Goal: Information Seeking & Learning: Learn about a topic

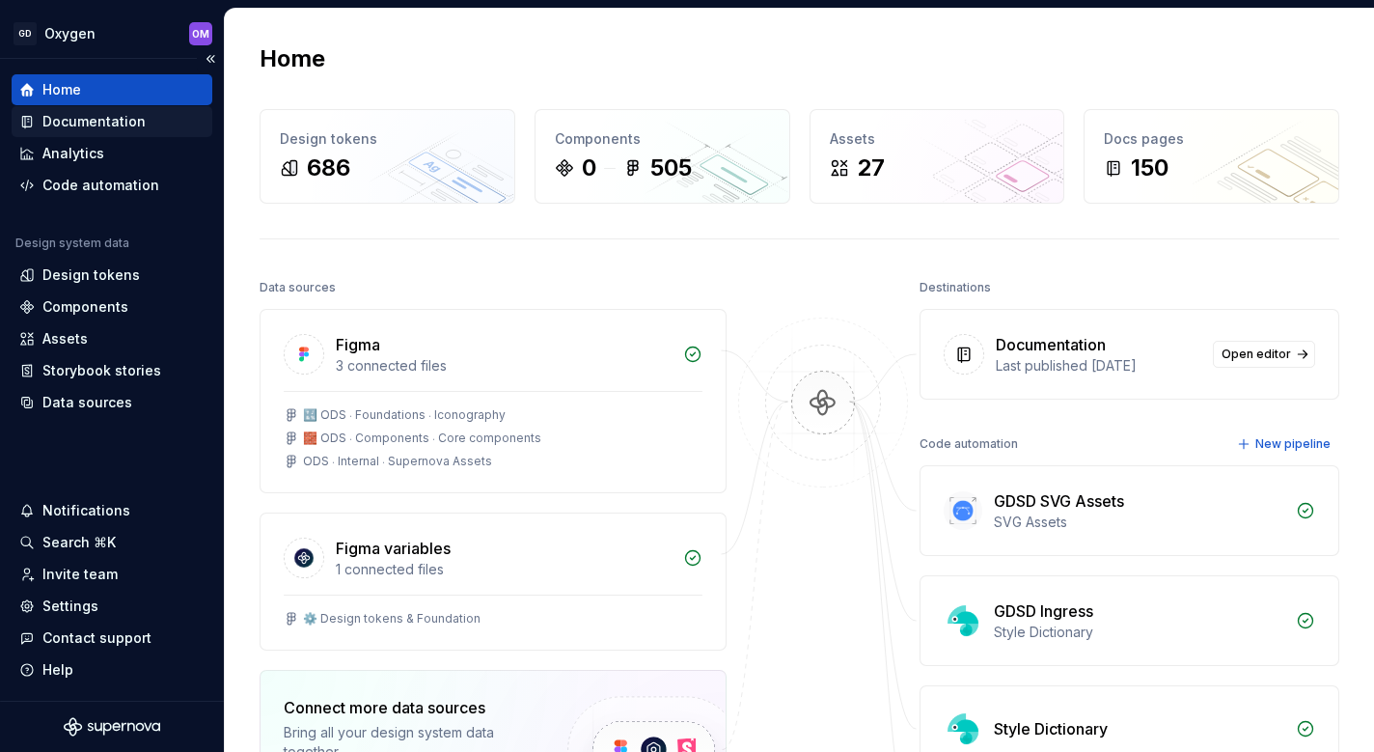
click at [114, 126] on div "Documentation" at bounding box center [93, 121] width 103 height 19
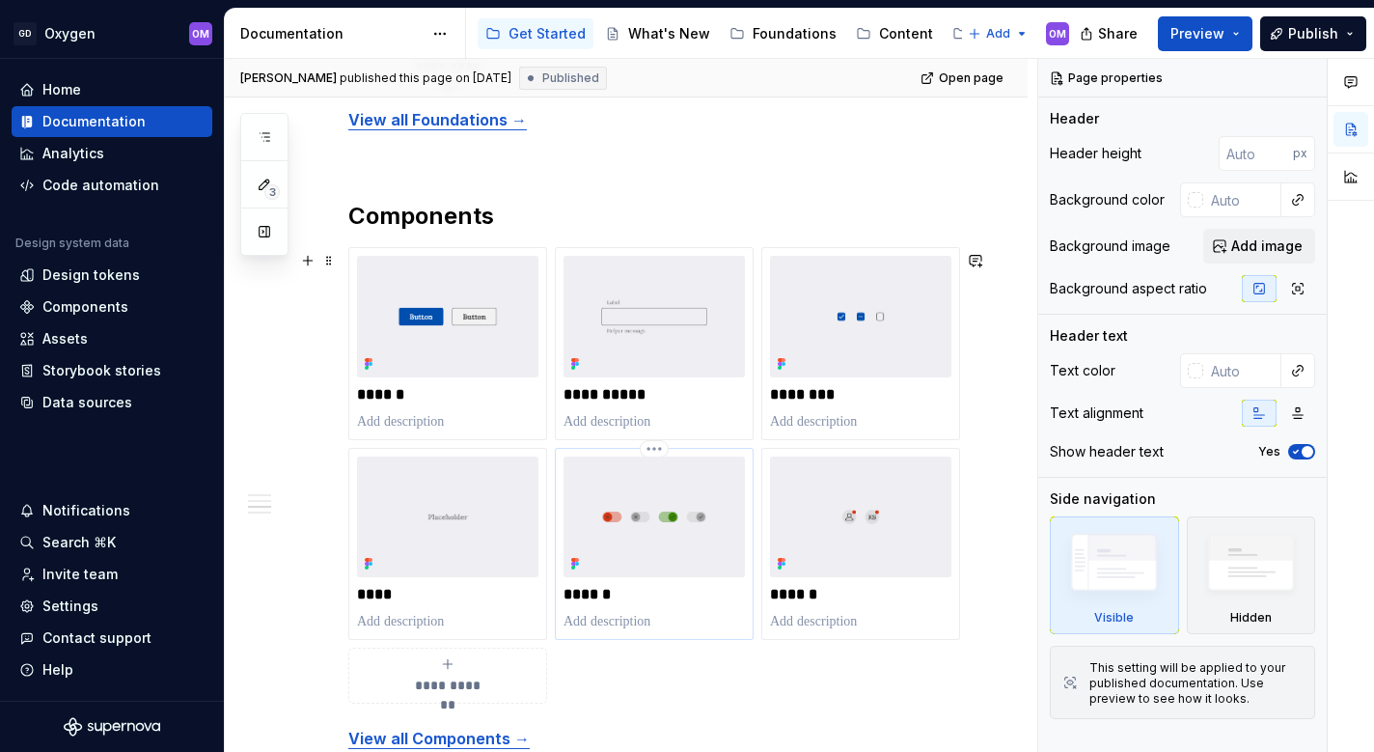
scroll to position [1501, 0]
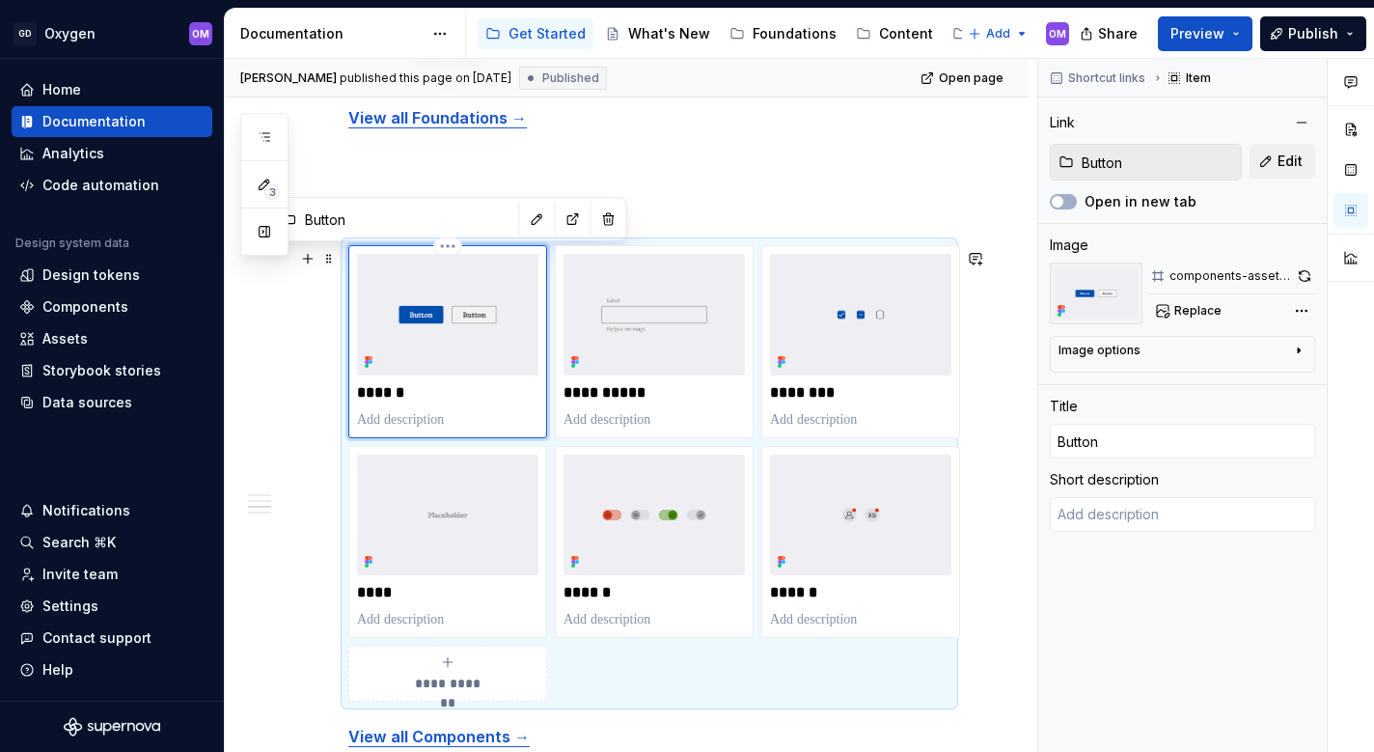
click at [467, 347] on img at bounding box center [447, 314] width 181 height 121
click at [445, 383] on div "******" at bounding box center [447, 341] width 181 height 175
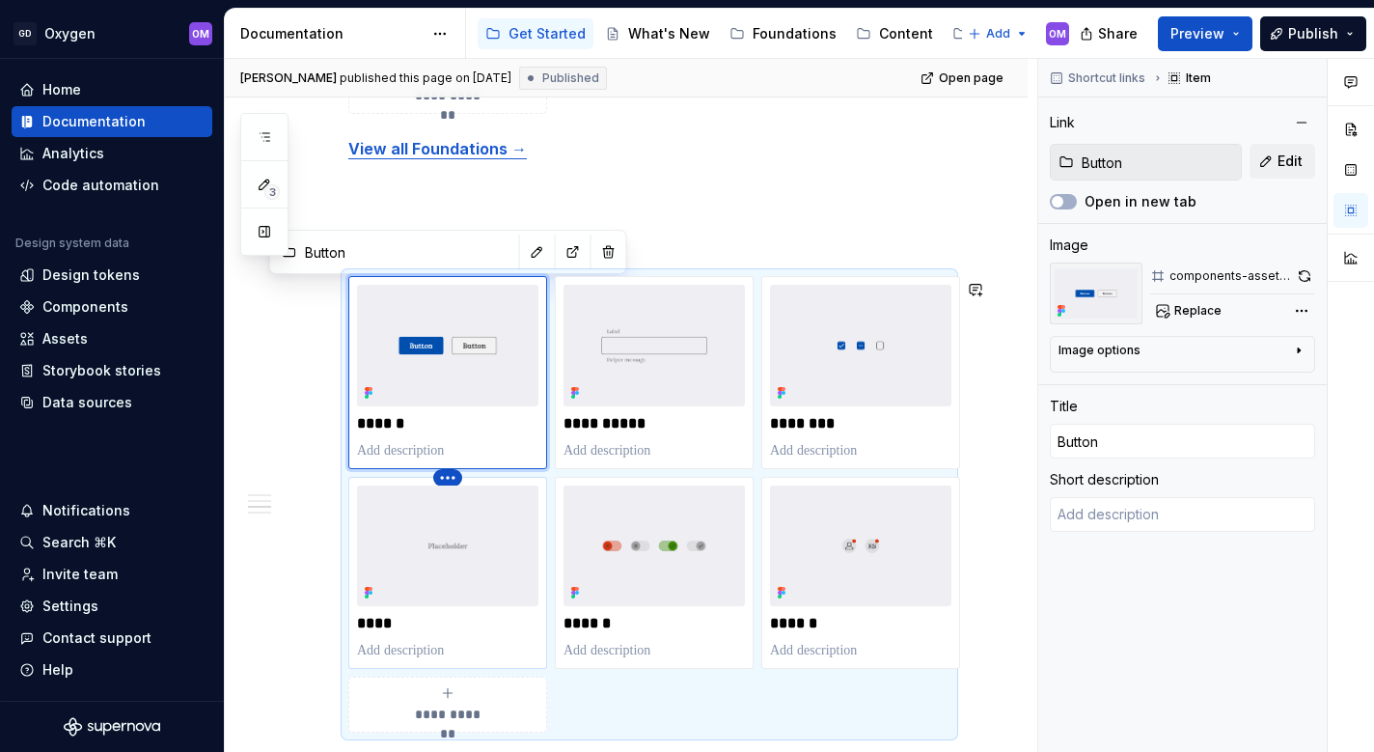
scroll to position [1467, 0]
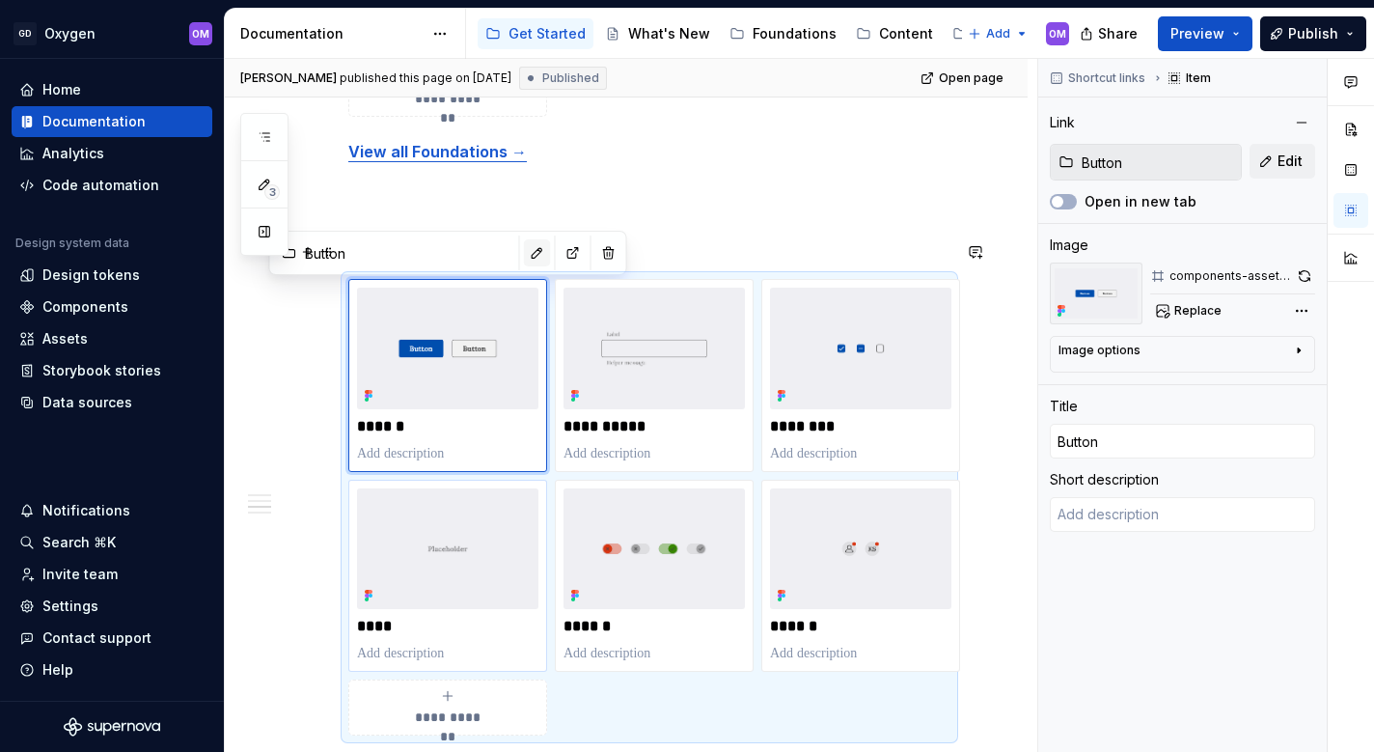
click at [536, 252] on button "button" at bounding box center [537, 252] width 27 height 27
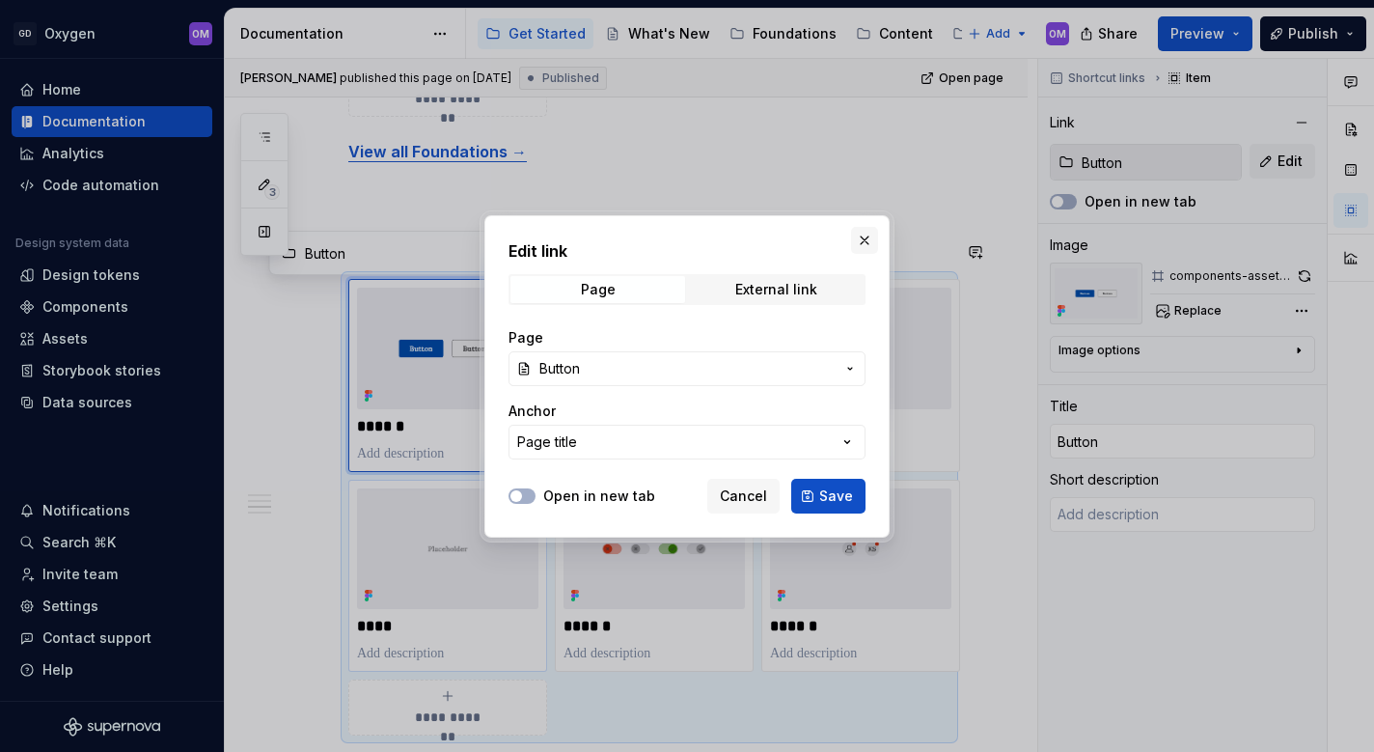
click at [872, 233] on button "button" at bounding box center [864, 240] width 27 height 27
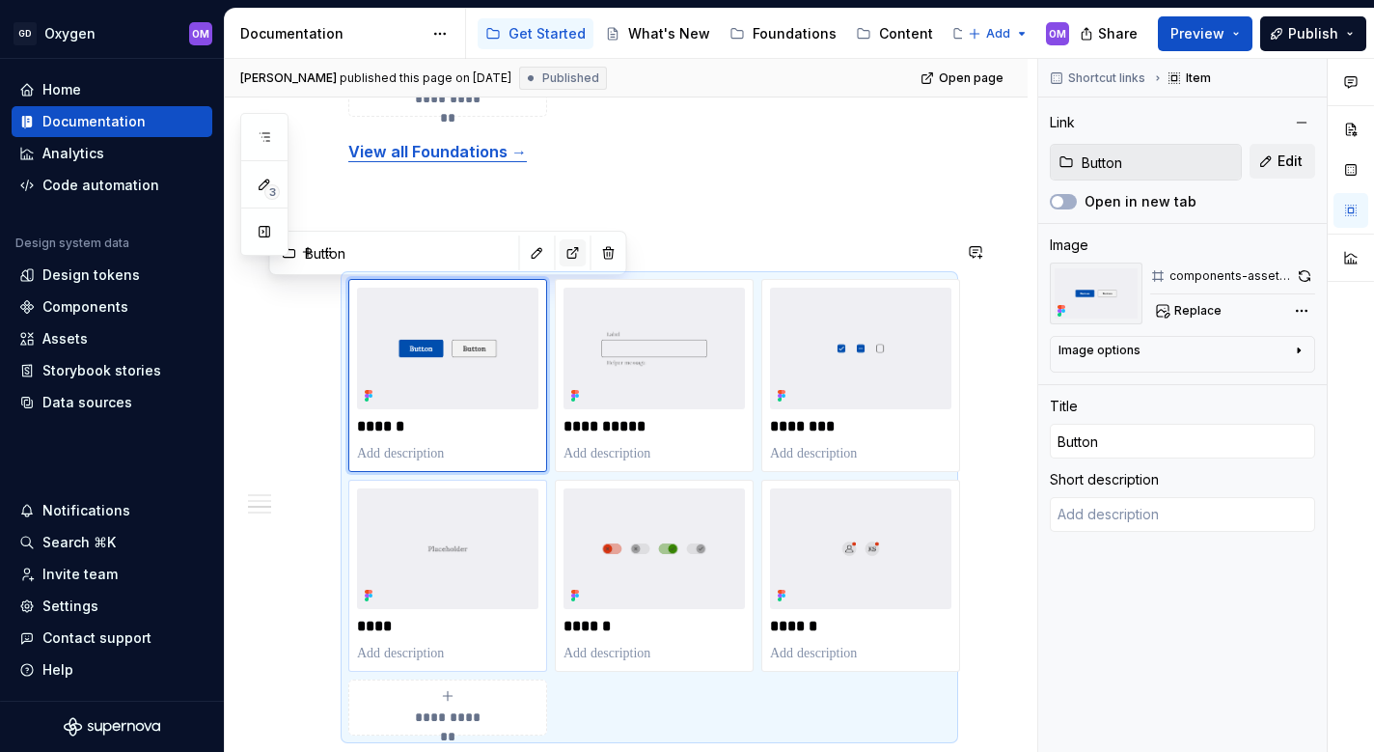
click at [569, 255] on button "button" at bounding box center [573, 252] width 27 height 27
type textarea "*"
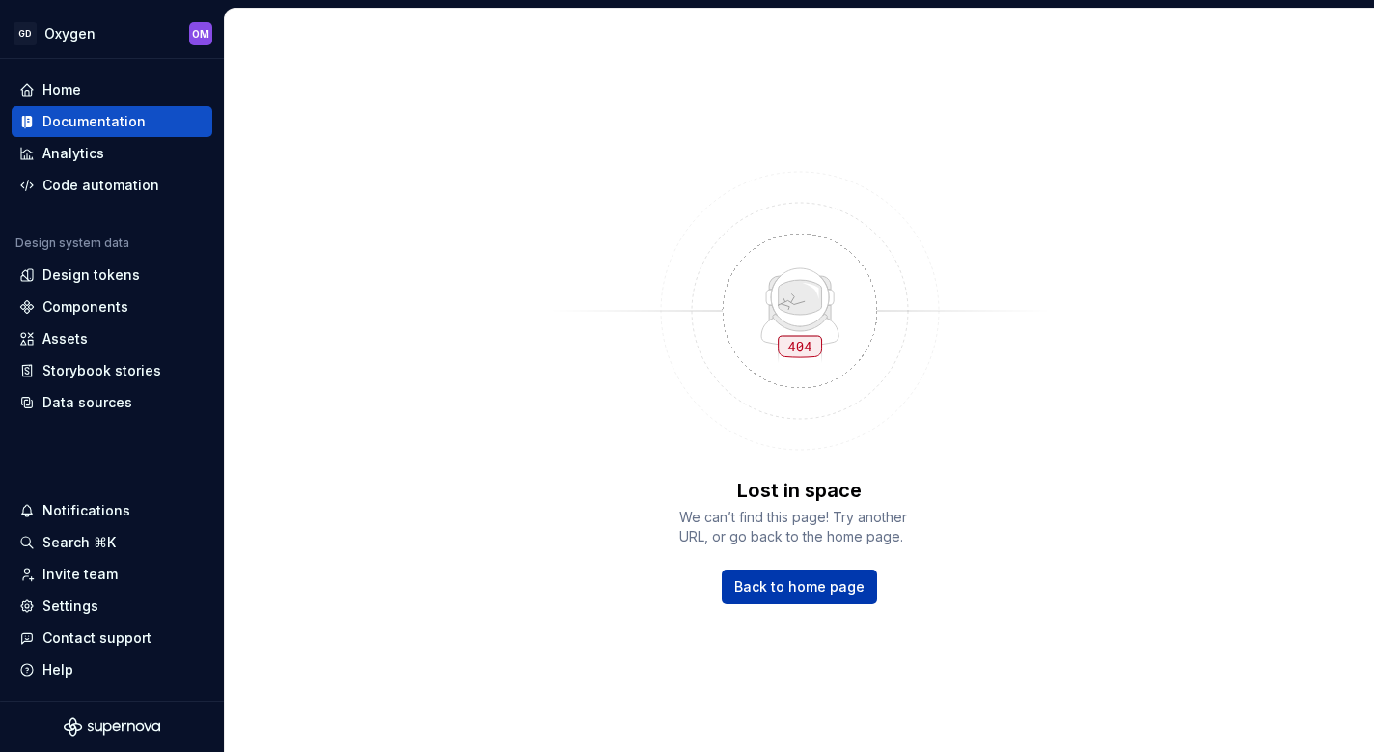
click at [821, 584] on span "Back to home page" at bounding box center [799, 586] width 130 height 19
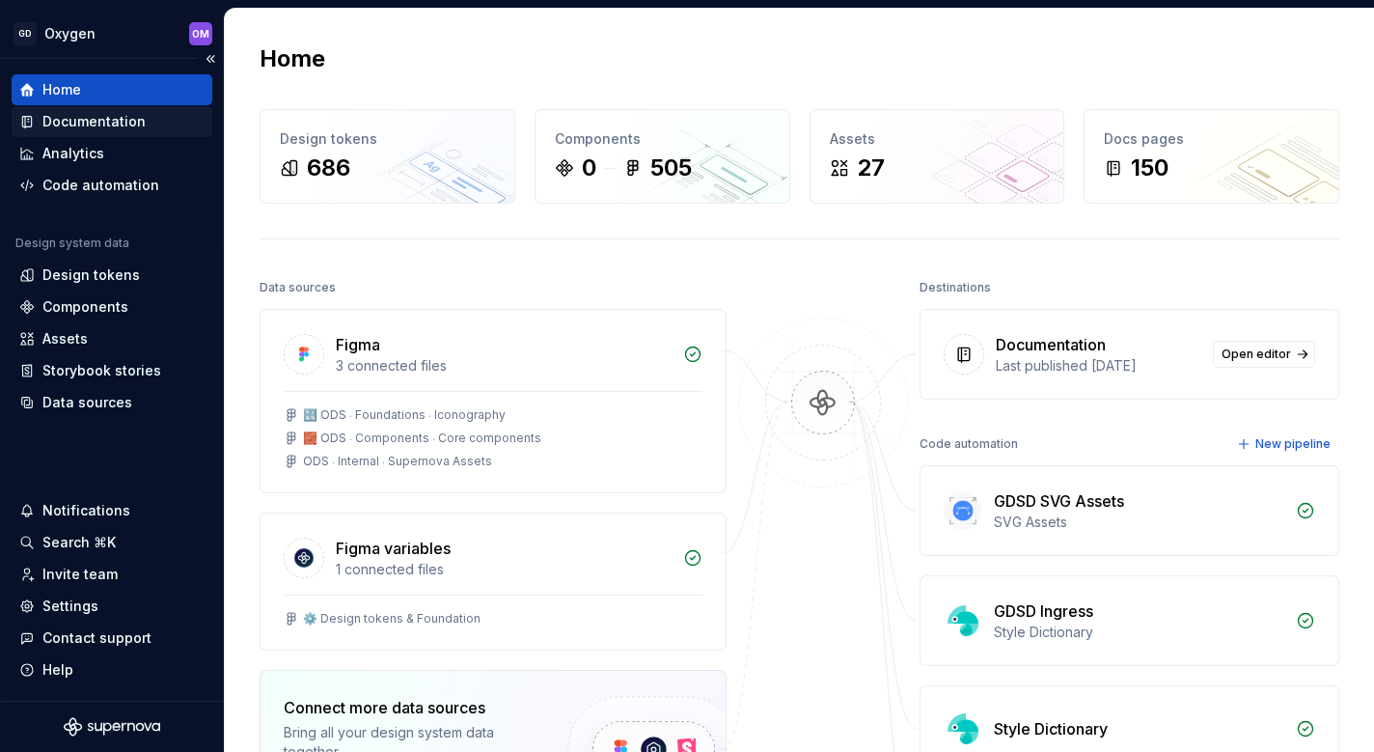
click at [144, 122] on div "Documentation" at bounding box center [111, 121] width 185 height 19
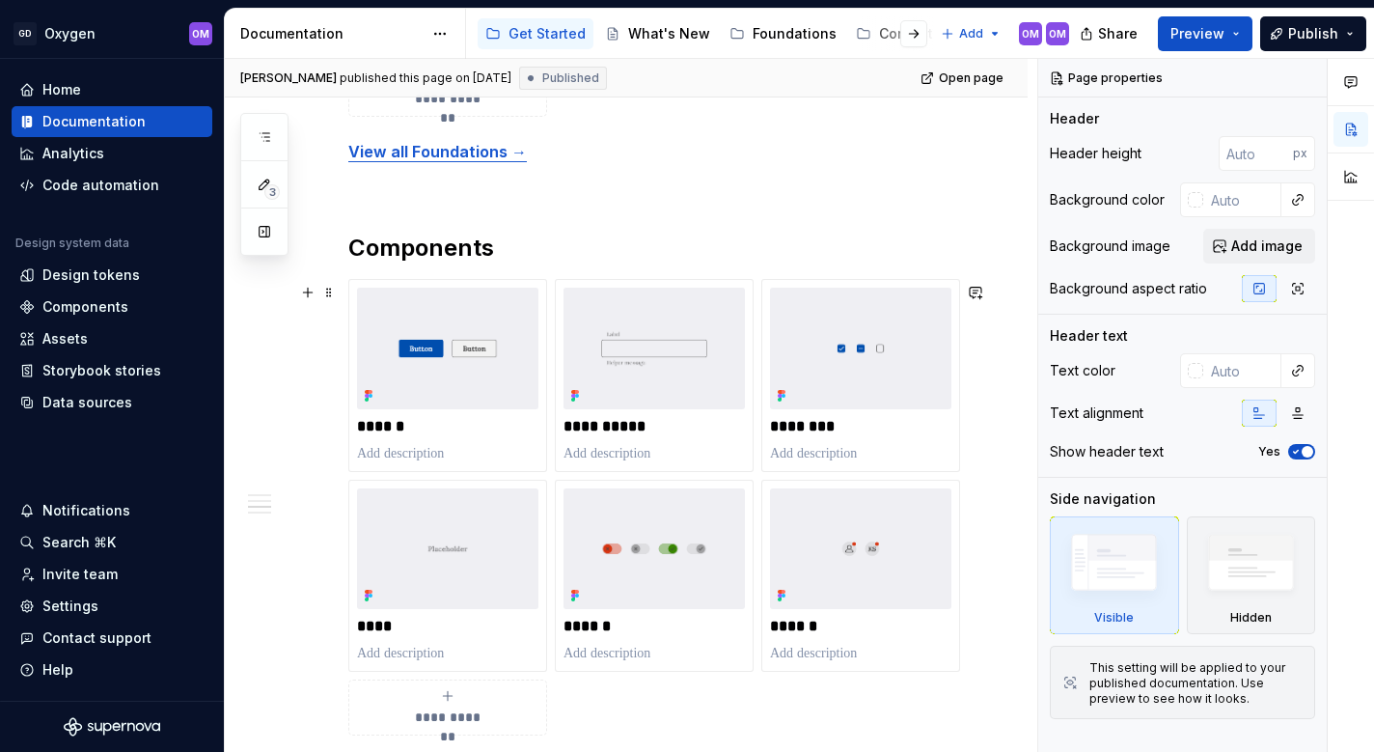
scroll to position [1501, 0]
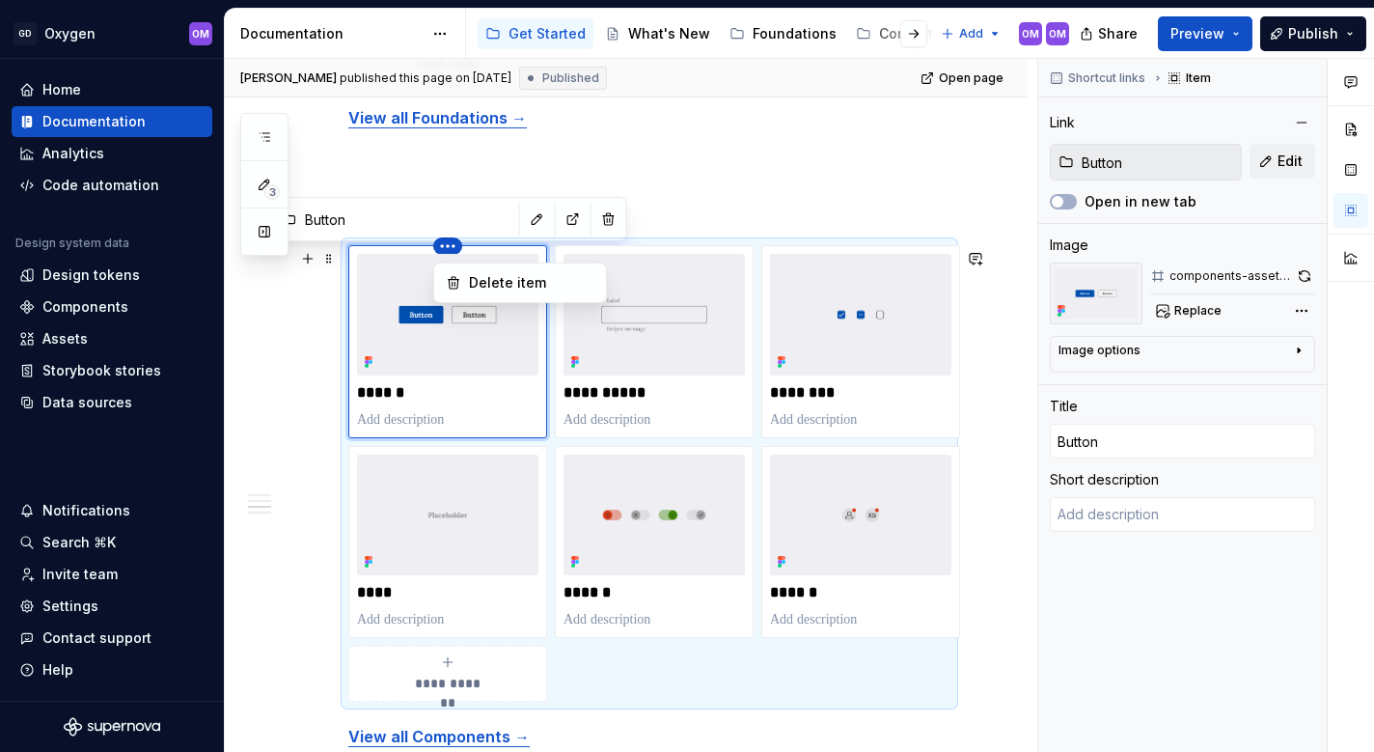
click at [449, 247] on html "GD Oxygen OM Home Documentation Analytics Code automation Design system data De…" at bounding box center [687, 376] width 1374 height 752
click at [315, 393] on html "GD Oxygen OM Home Documentation Analytics Code automation Design system data De…" at bounding box center [687, 376] width 1374 height 752
click at [416, 359] on img at bounding box center [447, 314] width 181 height 121
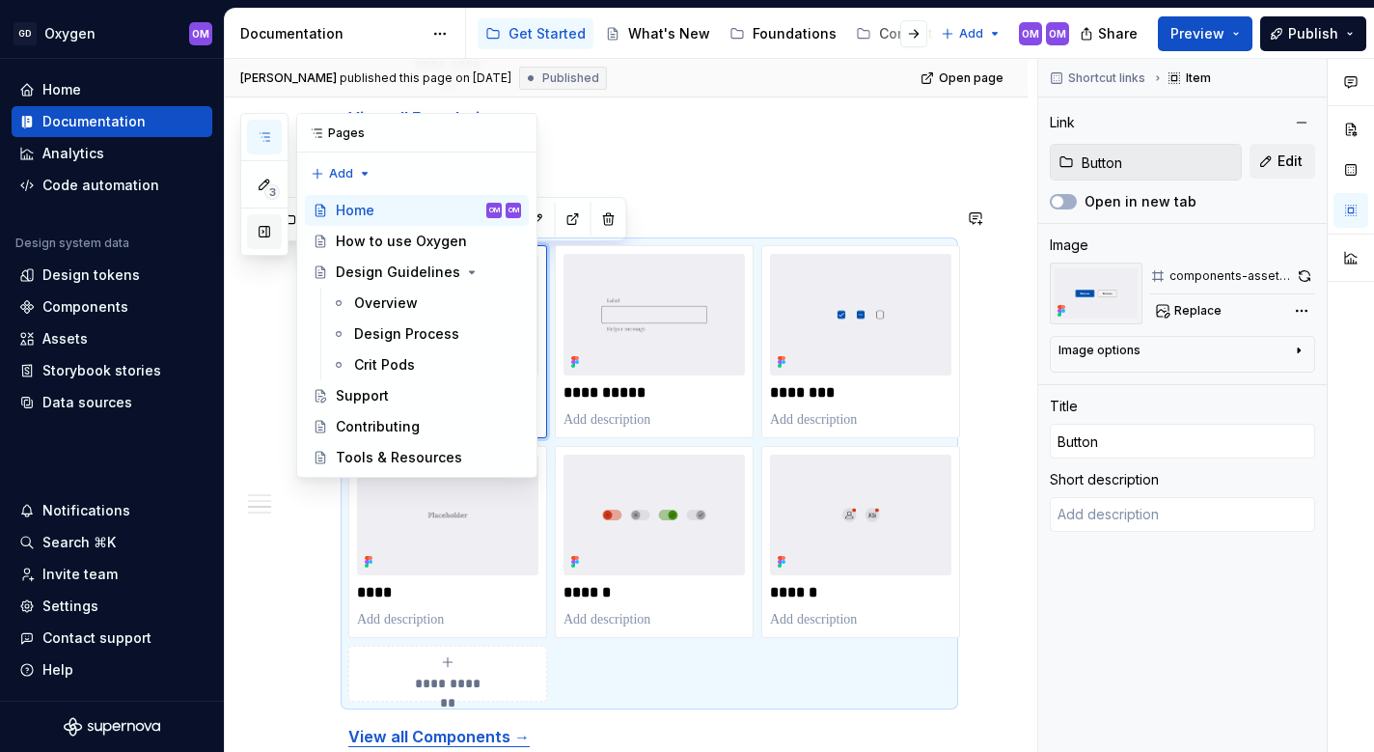
click at [269, 232] on button "button" at bounding box center [264, 231] width 35 height 35
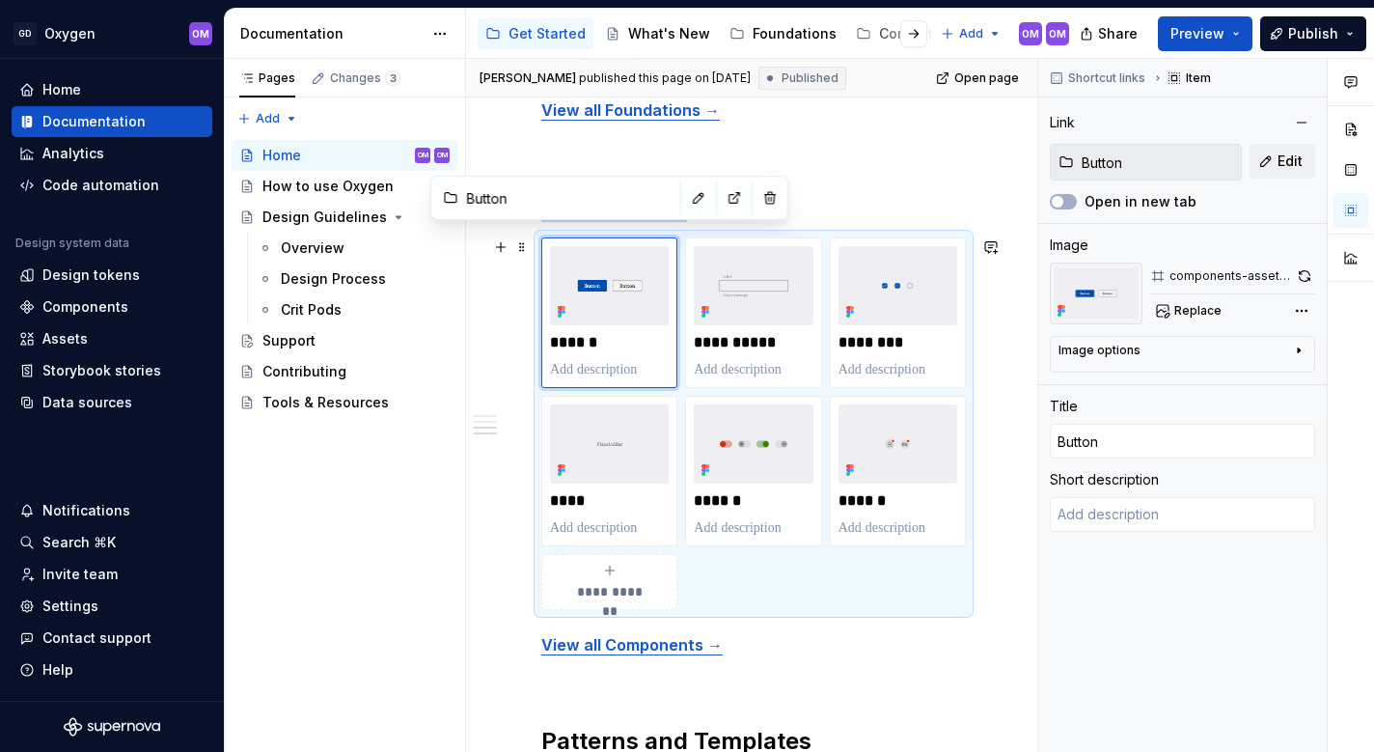
scroll to position [1382, 2]
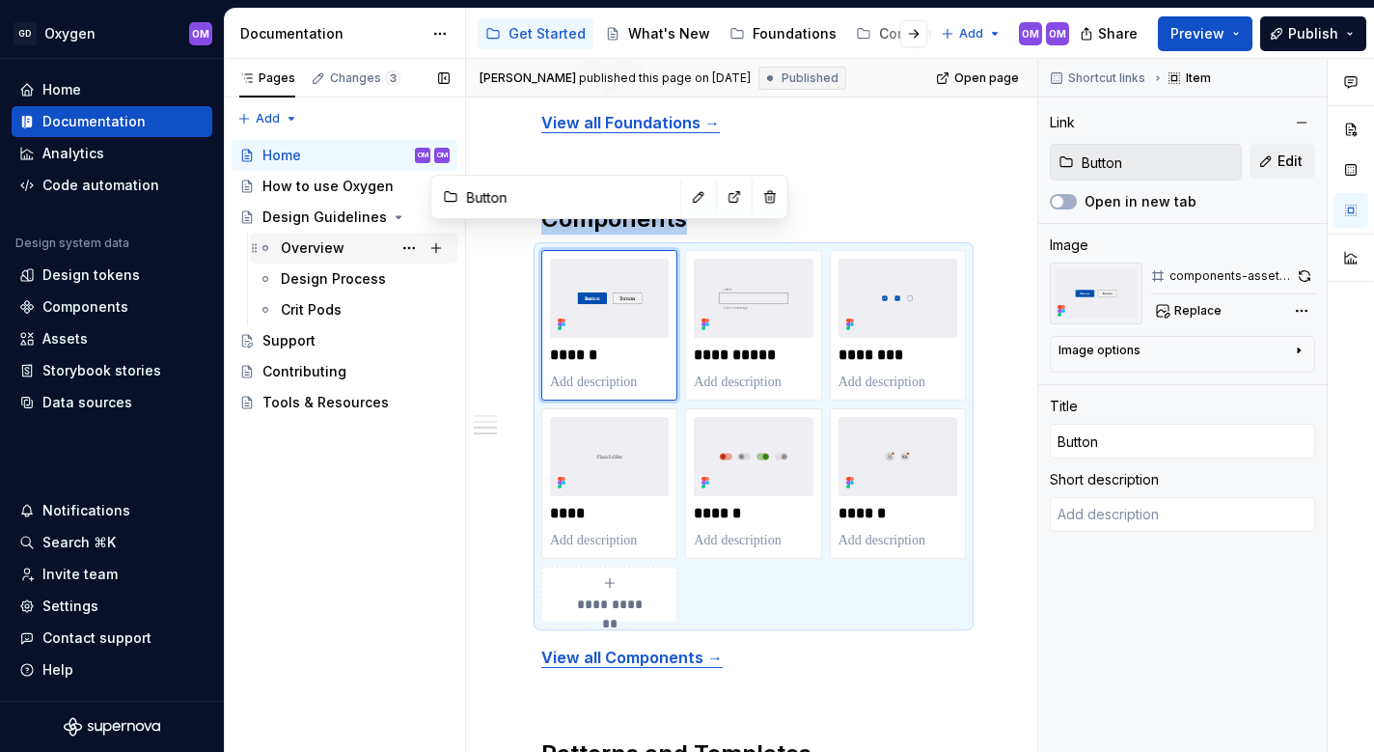
click at [303, 252] on div "Overview" at bounding box center [313, 247] width 64 height 19
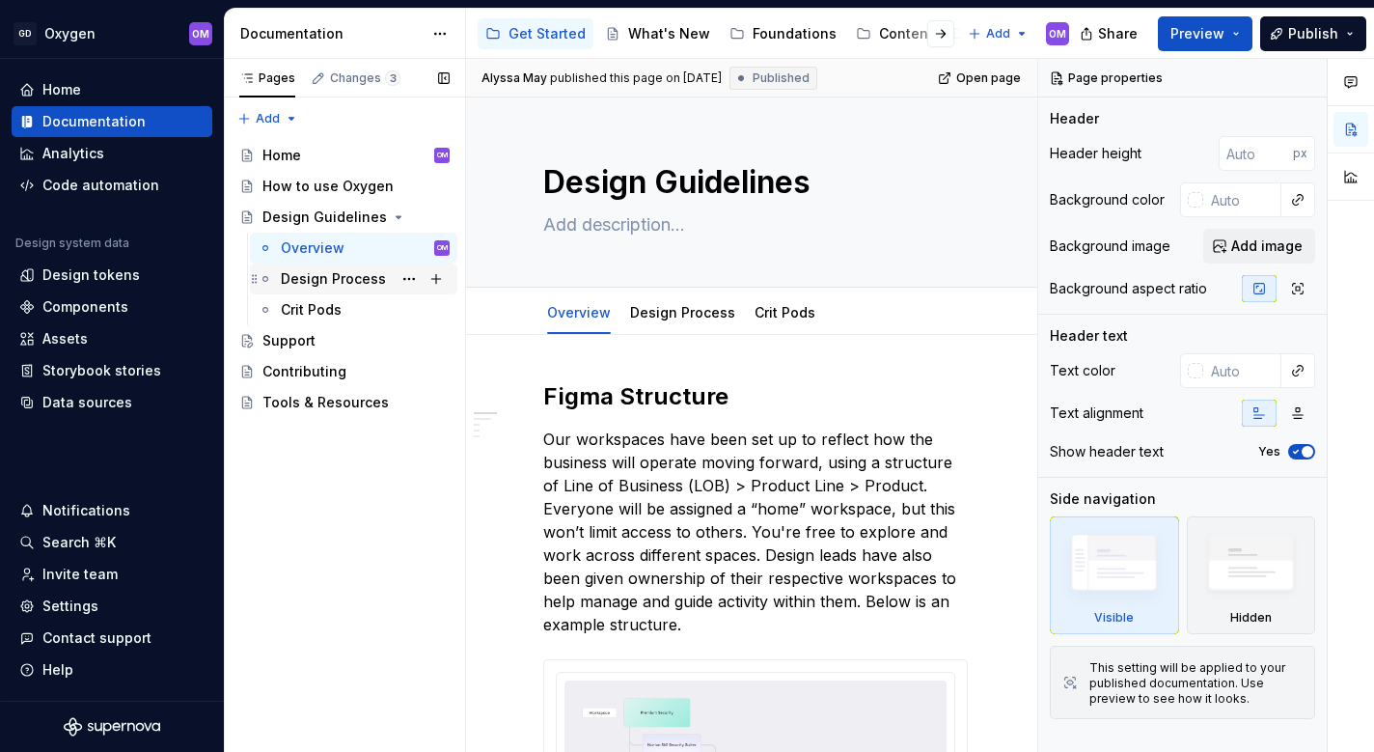
click at [304, 280] on div "Design Process" at bounding box center [333, 278] width 105 height 19
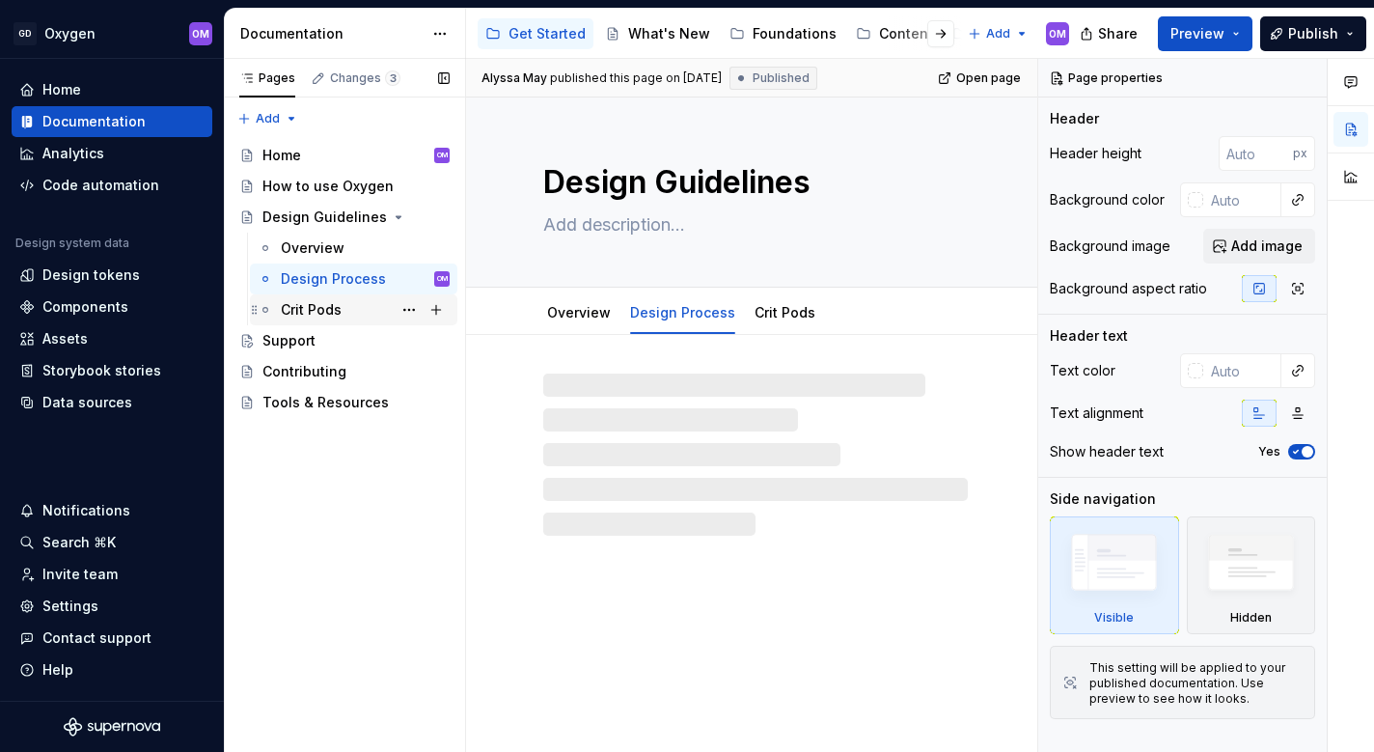
click at [314, 305] on div "Crit Pods" at bounding box center [311, 309] width 61 height 19
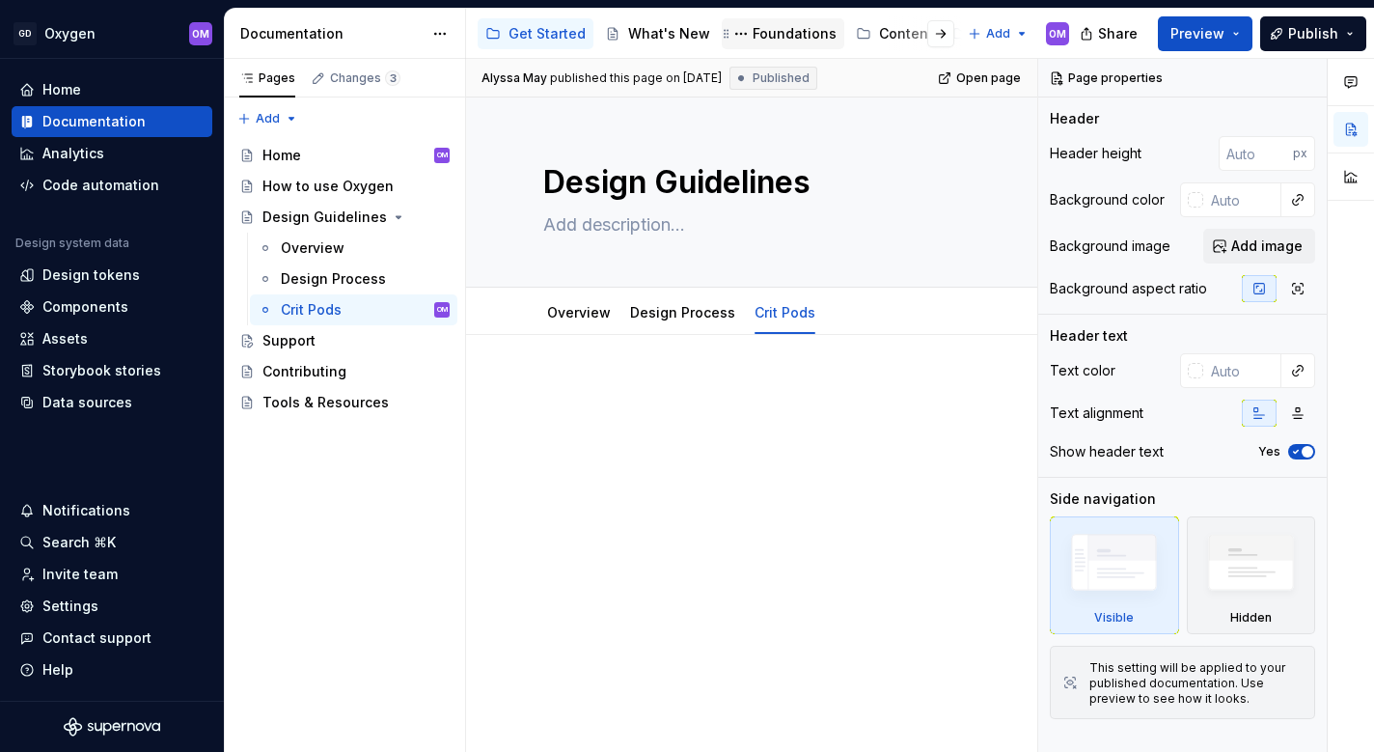
click at [769, 39] on div "Foundations" at bounding box center [794, 33] width 84 height 19
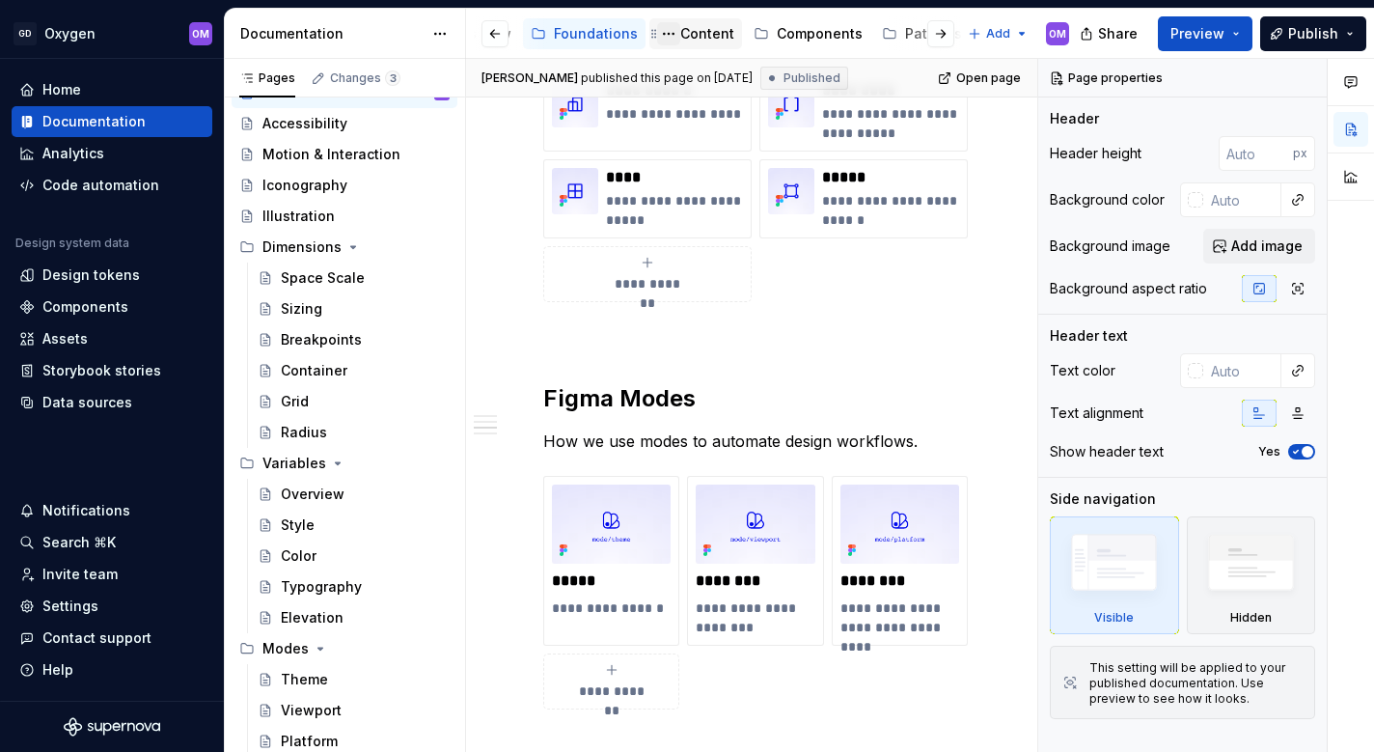
scroll to position [0, 201]
click at [805, 33] on div "Components" at bounding box center [818, 33] width 86 height 19
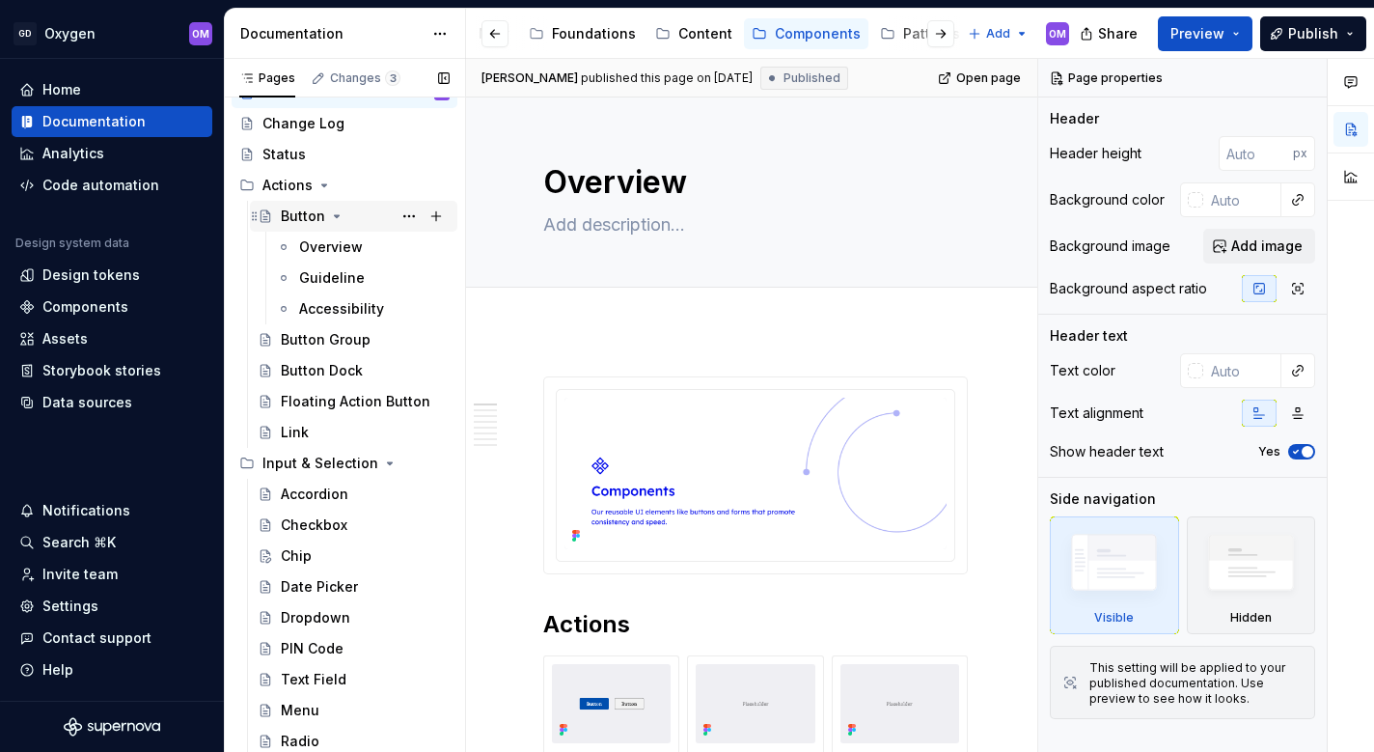
click at [318, 220] on div "Button" at bounding box center [303, 215] width 44 height 19
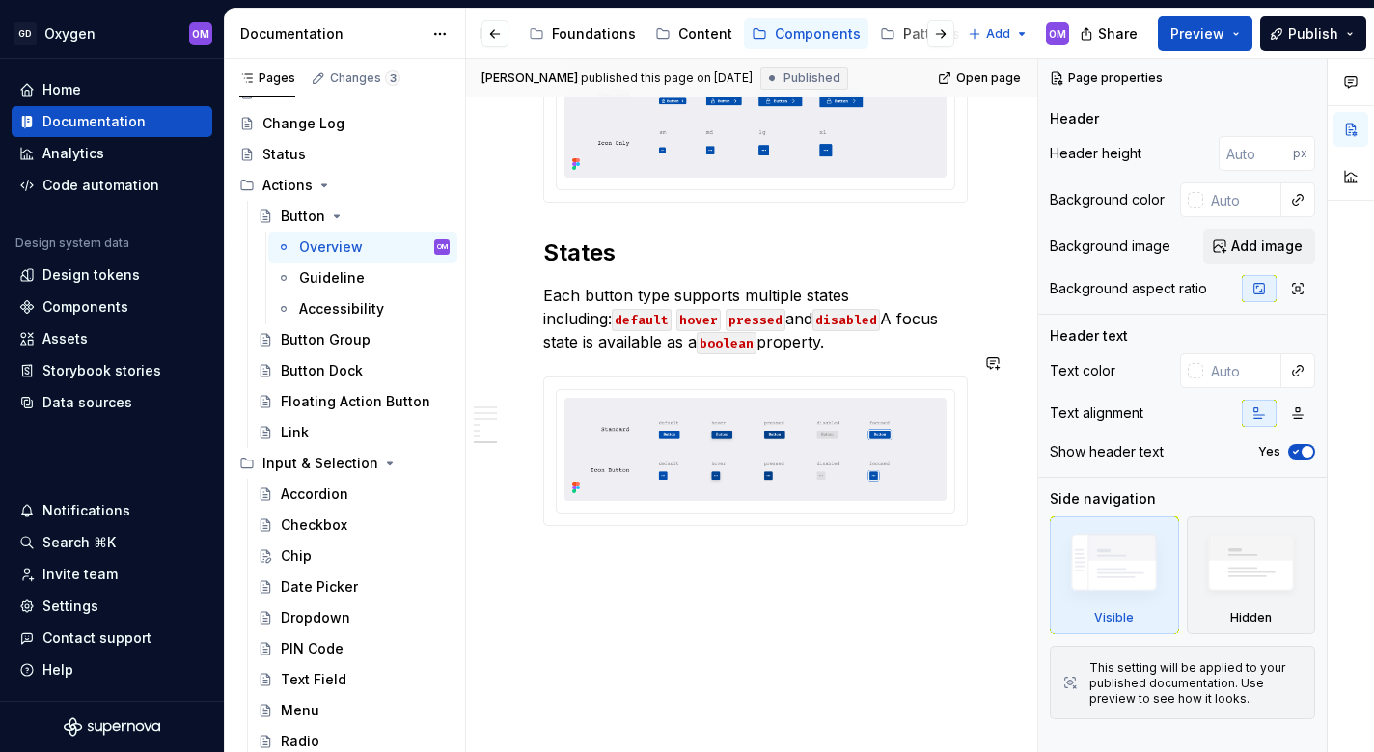
scroll to position [2582, 0]
type textarea "*"
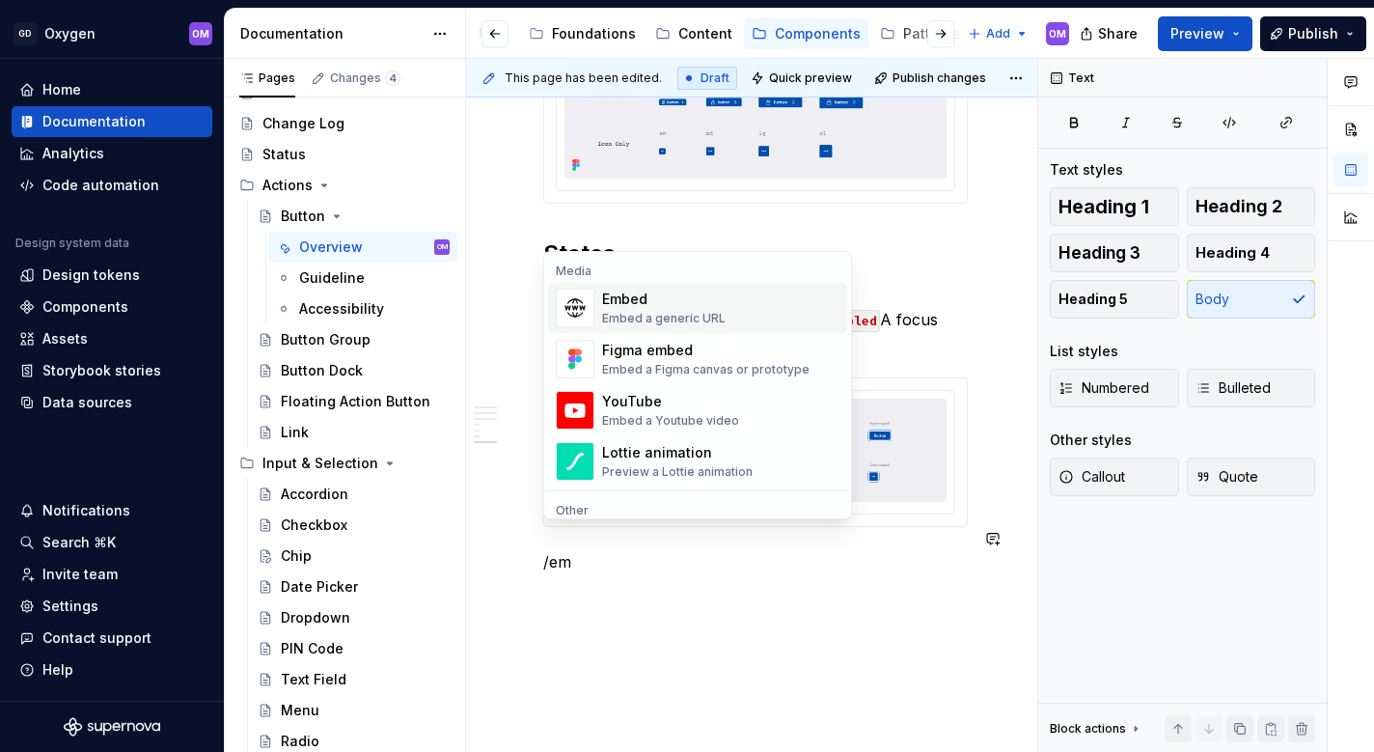
click at [679, 320] on div "Embed a generic URL" at bounding box center [663, 318] width 123 height 15
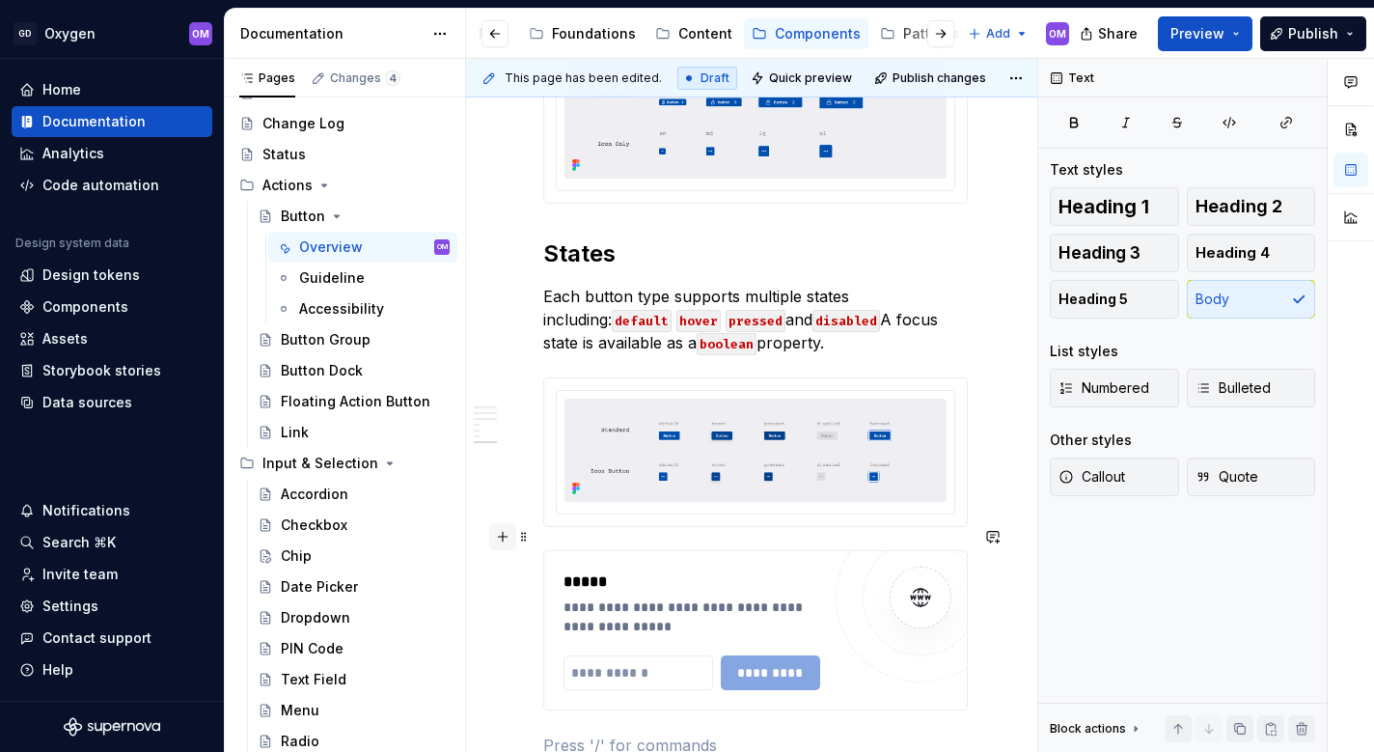
type textarea "*"
